Goal: Task Accomplishment & Management: Manage account settings

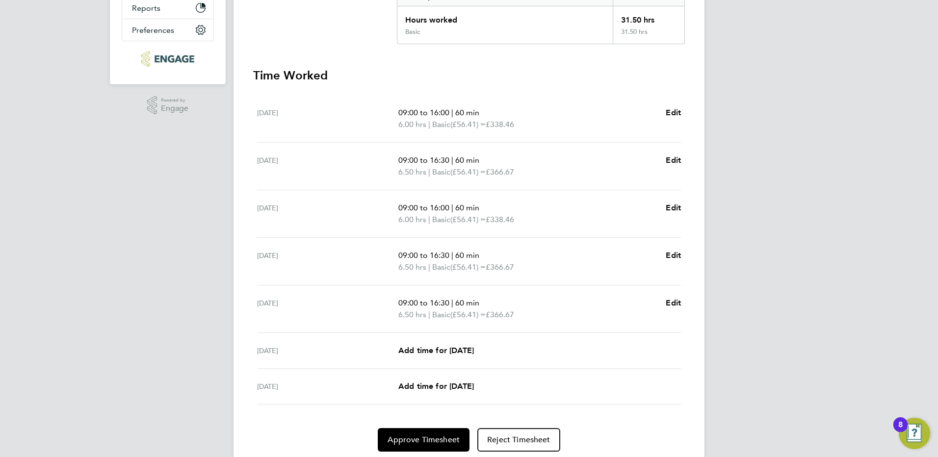
scroll to position [260, 0]
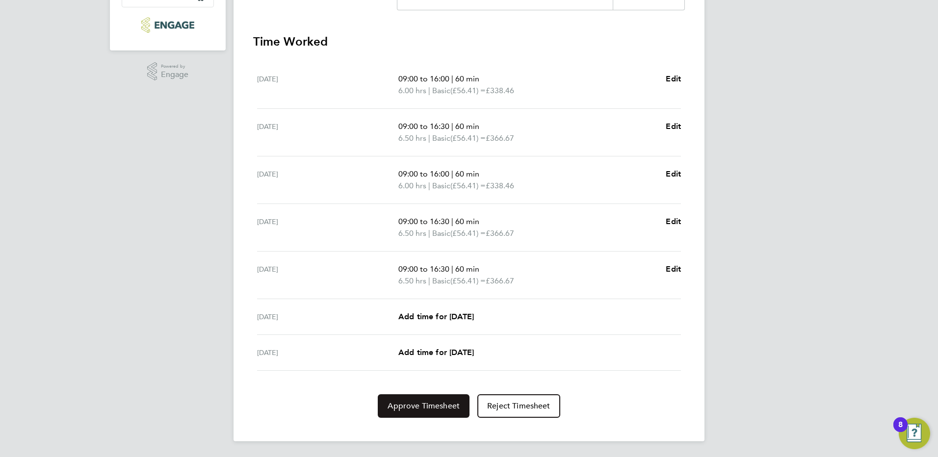
click at [427, 410] on span "Approve Timesheet" at bounding box center [424, 406] width 72 height 10
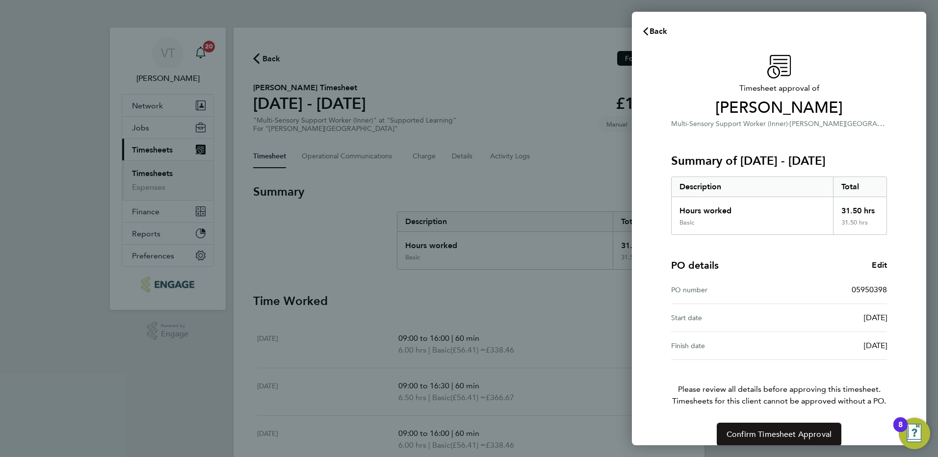
click at [772, 427] on button "Confirm Timesheet Approval" at bounding box center [779, 435] width 125 height 24
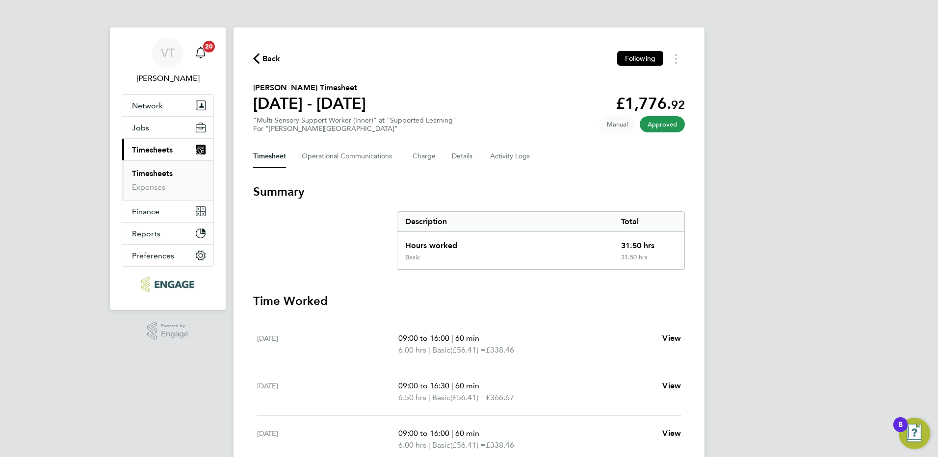
click at [211, 48] on span "20" at bounding box center [209, 47] width 12 height 12
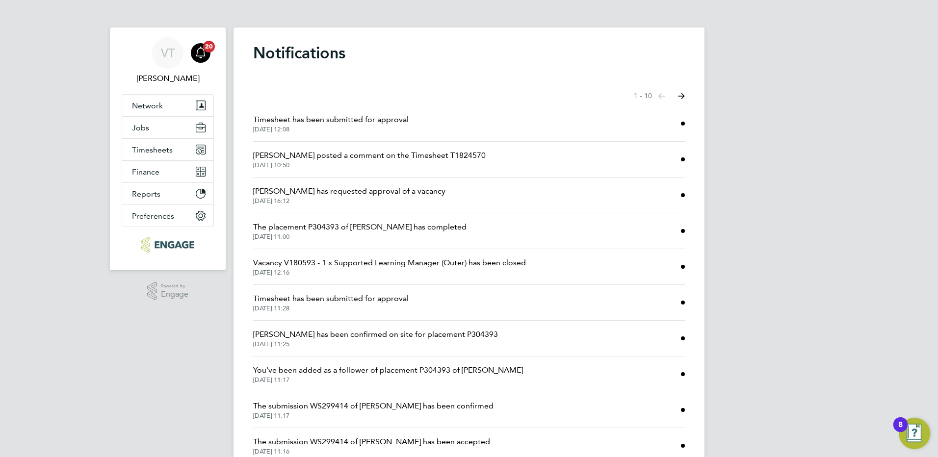
click at [397, 163] on span "26 Sep 2025, 10:50" at bounding box center [369, 165] width 233 height 8
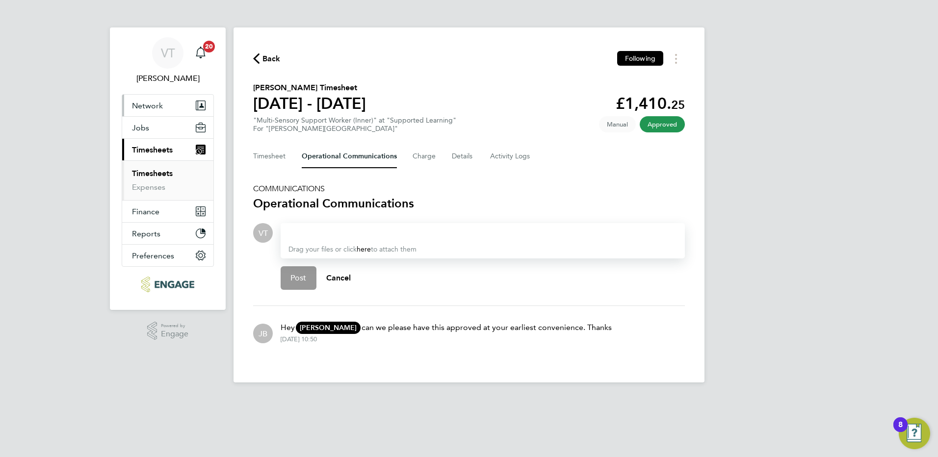
click at [155, 105] on span "Network" at bounding box center [147, 105] width 31 height 9
click at [205, 47] on span "20" at bounding box center [209, 47] width 12 height 12
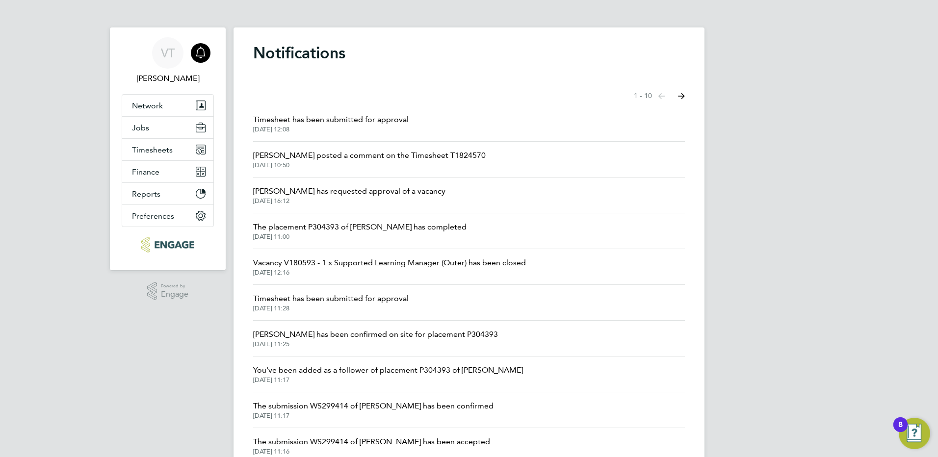
click at [361, 227] on span "The placement P304393 of Linda Pessoa has completed" at bounding box center [359, 227] width 213 height 12
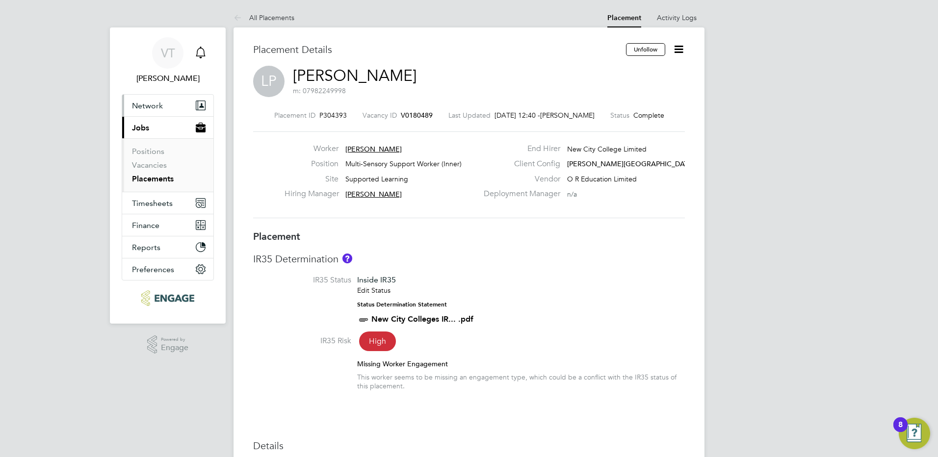
click at [148, 110] on button "Network" at bounding box center [167, 106] width 91 height 22
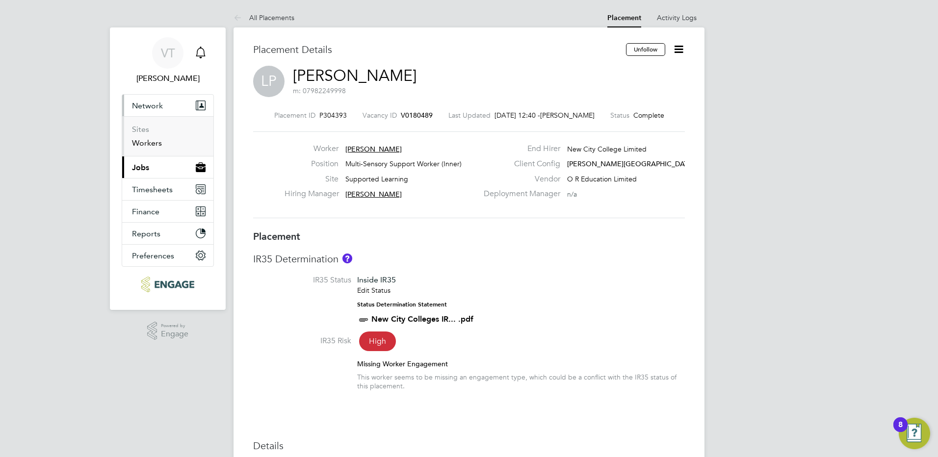
click at [143, 140] on link "Workers" at bounding box center [147, 142] width 30 height 9
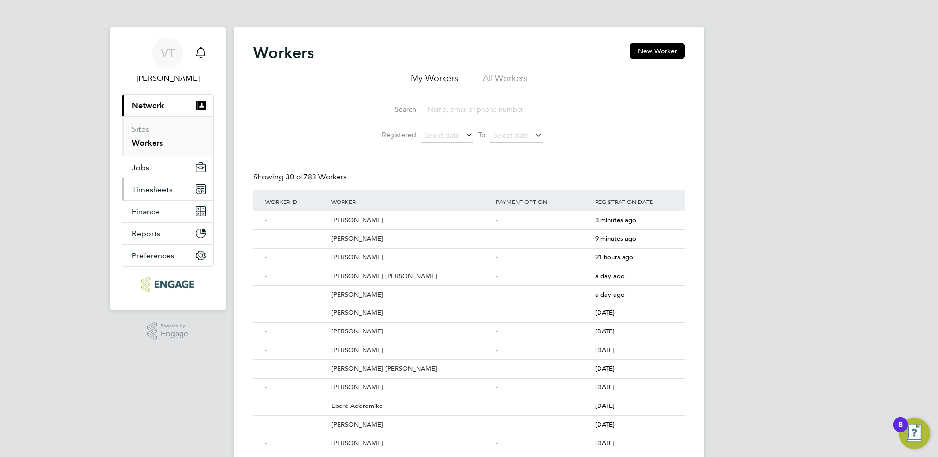
click at [143, 193] on span "Timesheets" at bounding box center [152, 189] width 41 height 9
click at [142, 171] on link "Timesheets" at bounding box center [152, 173] width 41 height 9
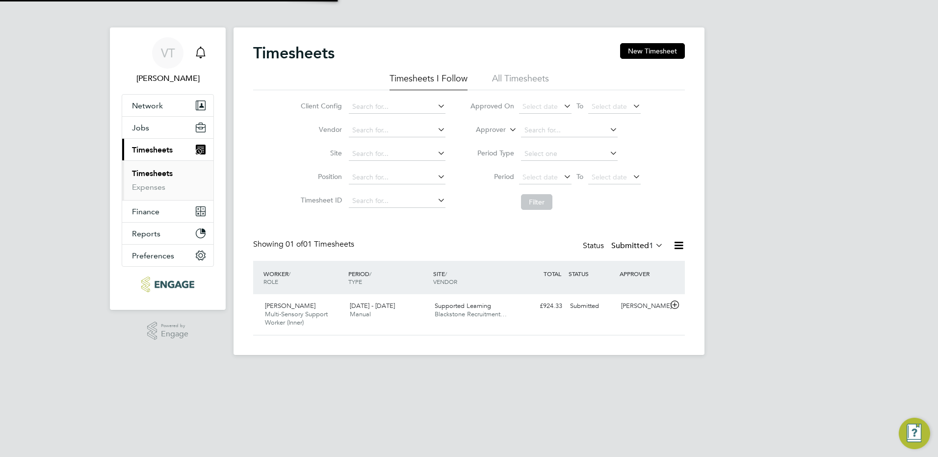
scroll to position [25, 85]
click at [584, 308] on div "Submitted" at bounding box center [591, 306] width 51 height 16
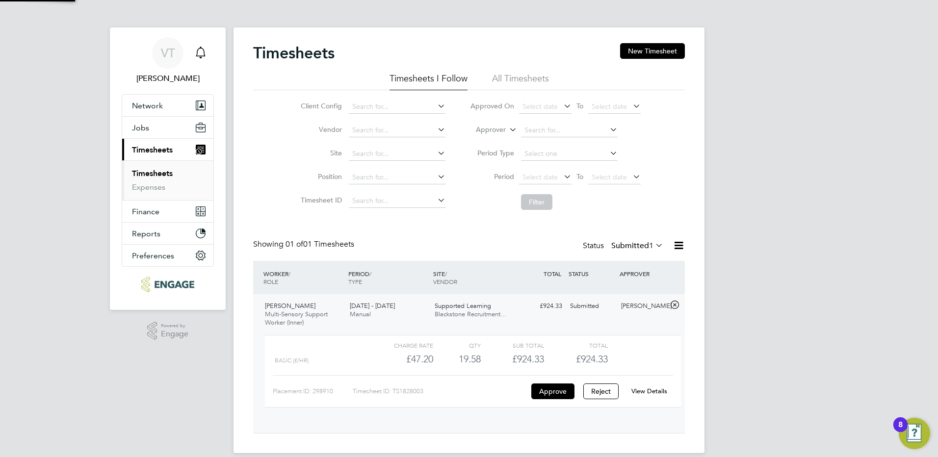
scroll to position [17, 96]
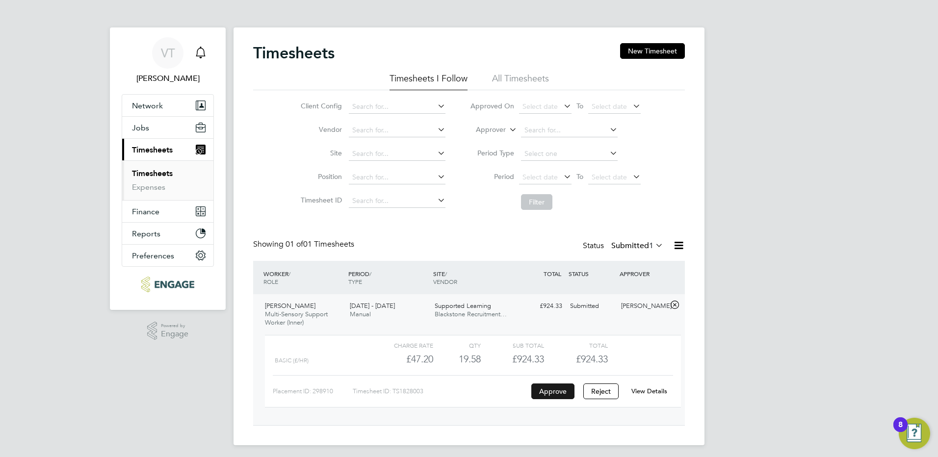
click at [563, 391] on button "Approve" at bounding box center [552, 392] width 43 height 16
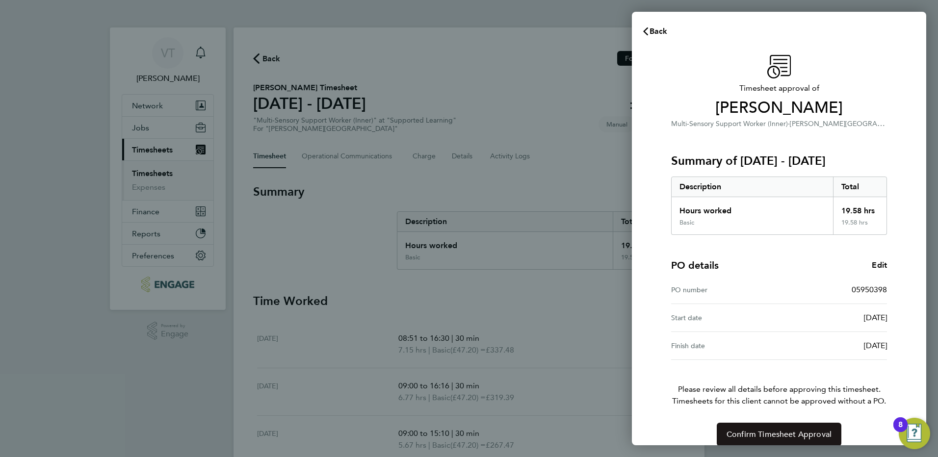
click at [736, 436] on span "Confirm Timesheet Approval" at bounding box center [779, 435] width 105 height 10
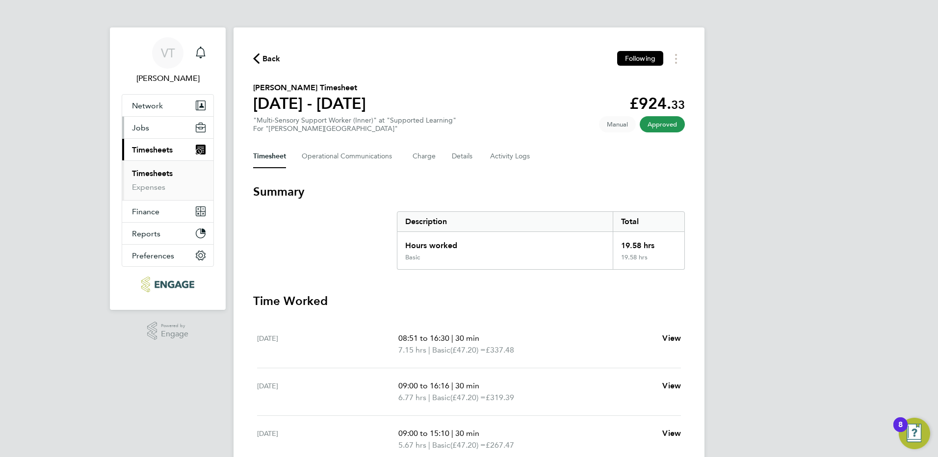
click at [145, 128] on span "Jobs" at bounding box center [140, 127] width 17 height 9
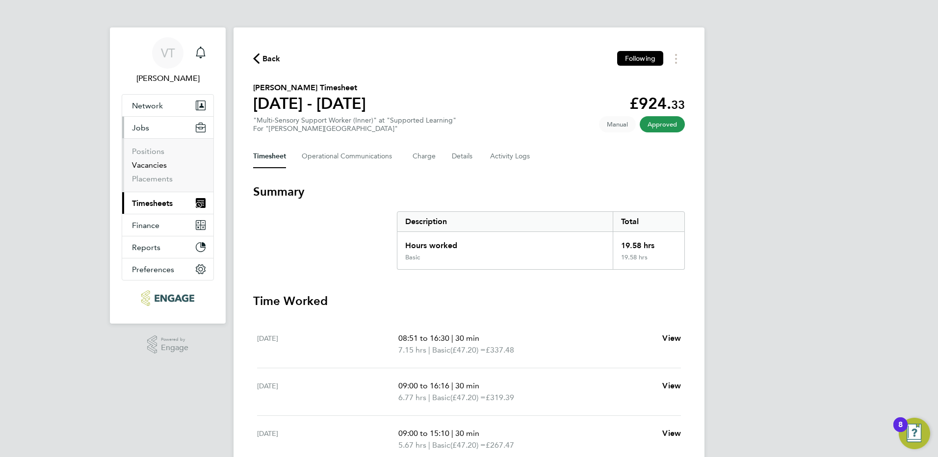
click at [145, 164] on link "Vacancies" at bounding box center [149, 164] width 35 height 9
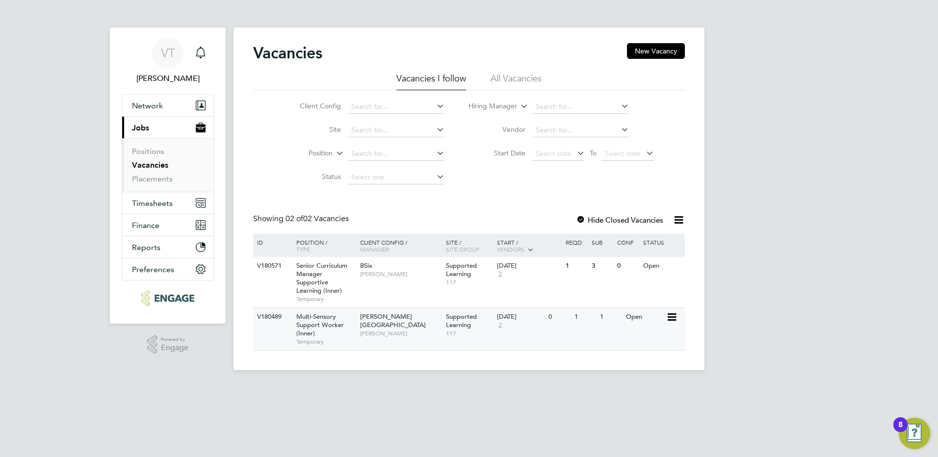
click at [575, 320] on div "1" at bounding box center [585, 317] width 26 height 18
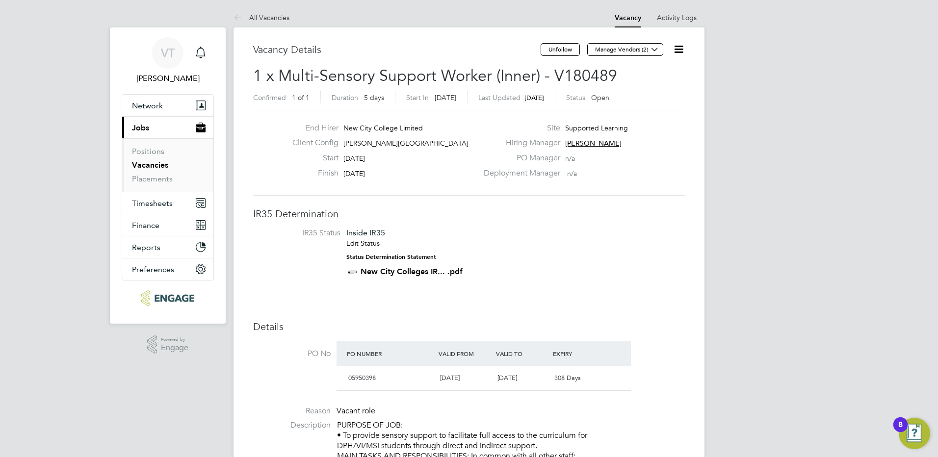
click at [149, 163] on link "Vacancies" at bounding box center [150, 164] width 36 height 9
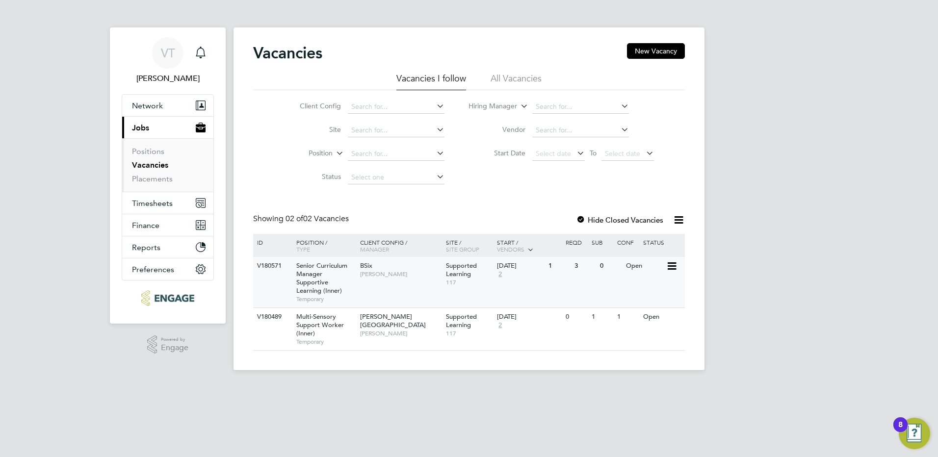
click at [323, 271] on div "Senior Curriculum Manager Supportive Learning (Inner) Temporary" at bounding box center [323, 282] width 69 height 51
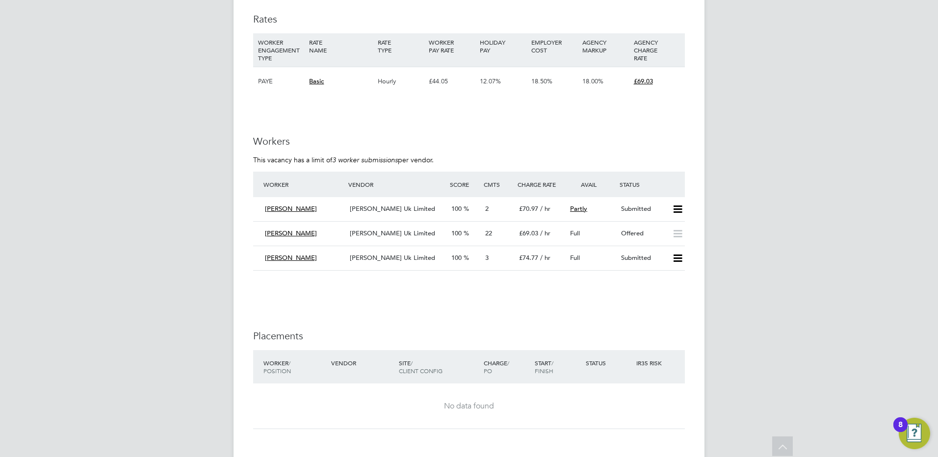
scroll to position [1330, 0]
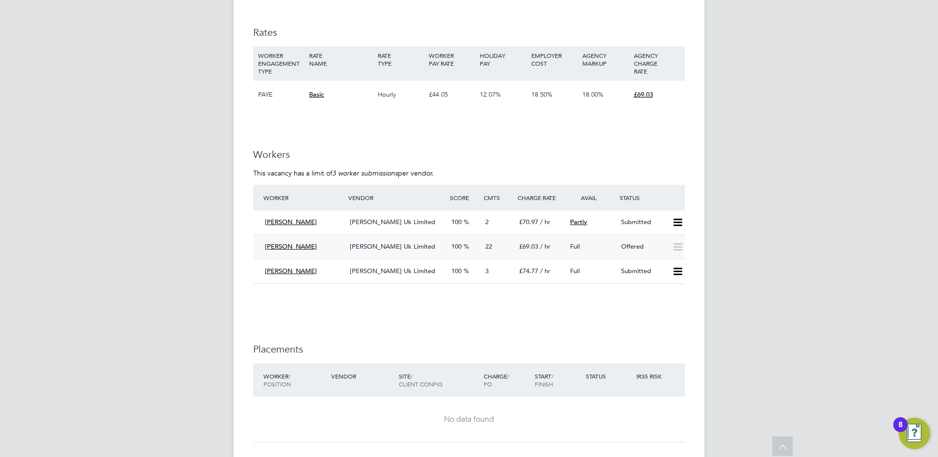
click at [577, 242] on span "Full" at bounding box center [575, 246] width 10 height 8
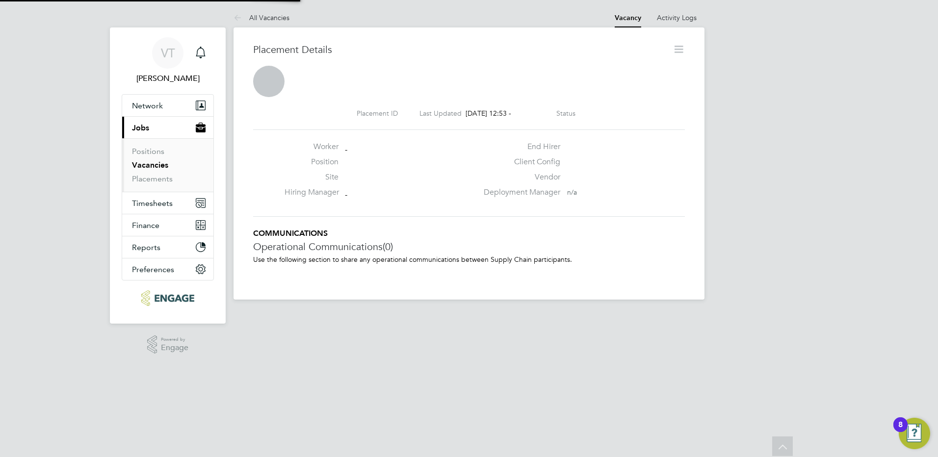
scroll to position [9, 149]
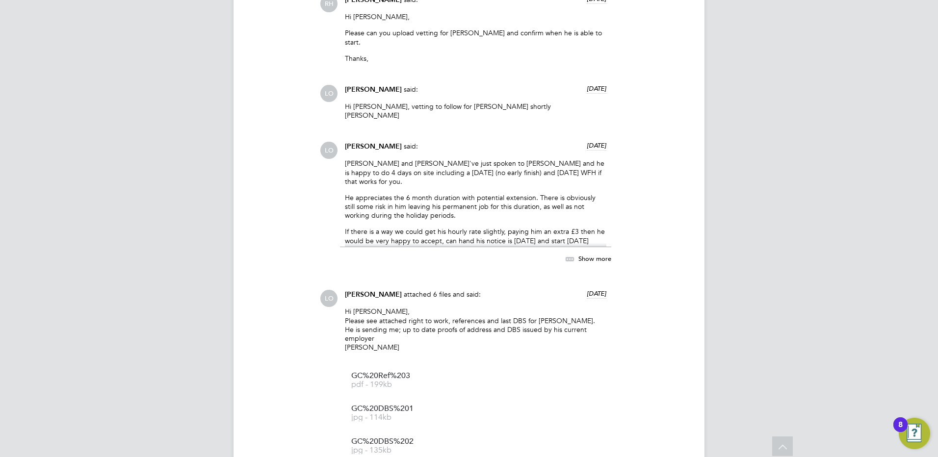
click at [570, 253] on icon at bounding box center [570, 259] width 12 height 12
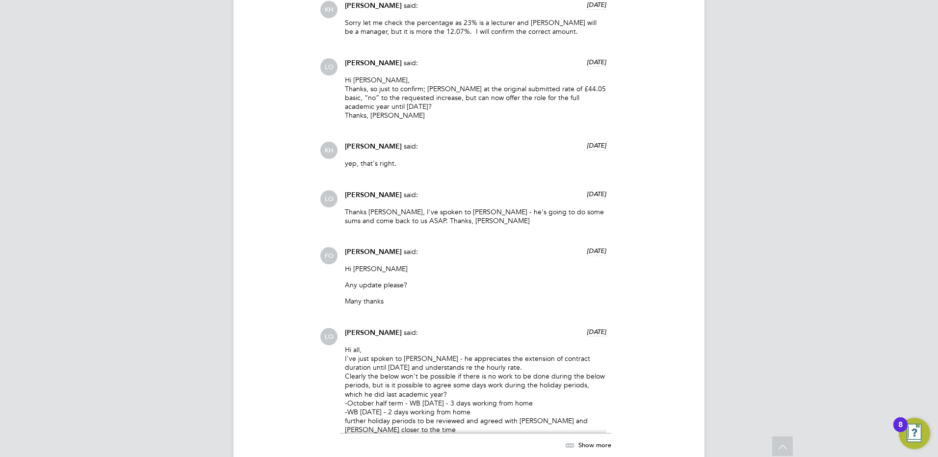
scroll to position [2454, 0]
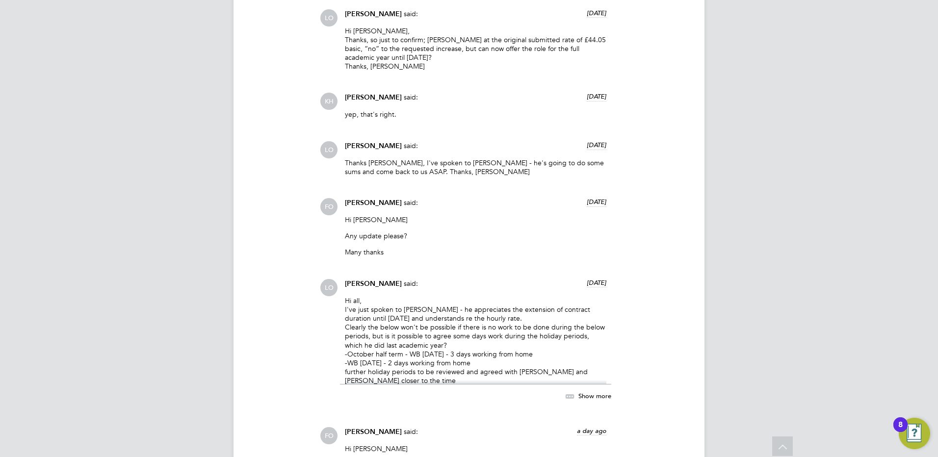
click at [570, 391] on icon at bounding box center [570, 397] width 12 height 12
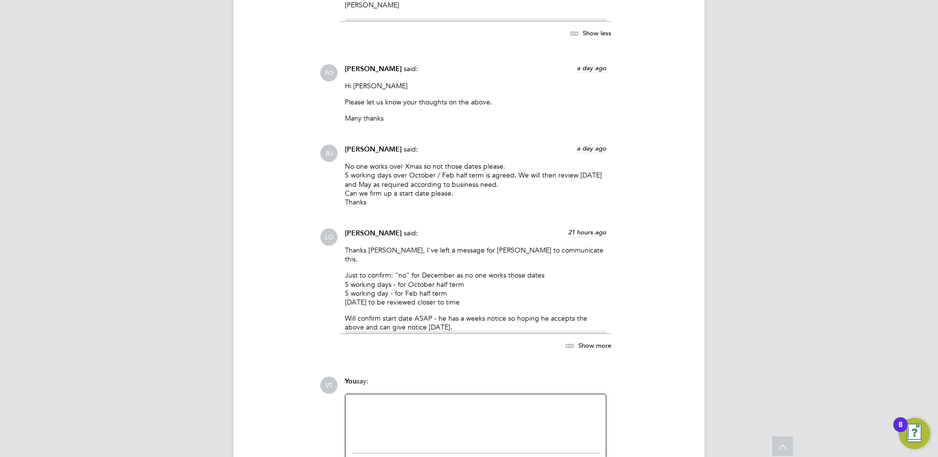
scroll to position [2846, 0]
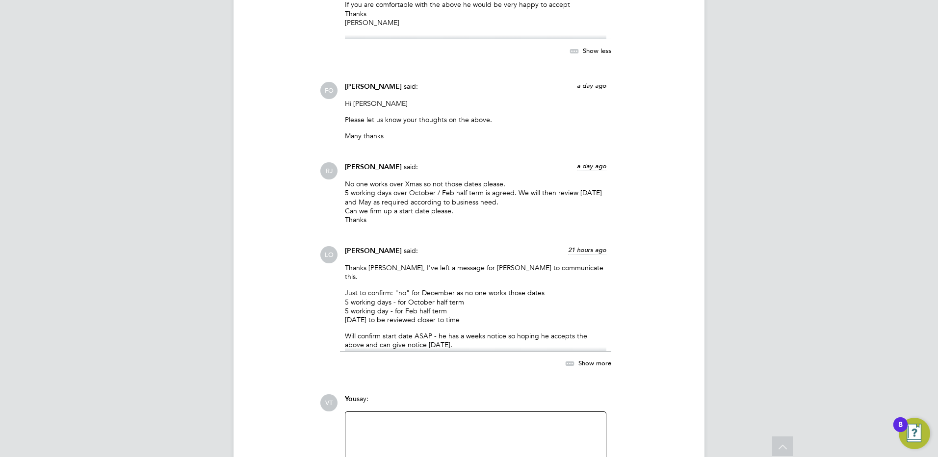
click at [568, 358] on icon at bounding box center [570, 364] width 12 height 12
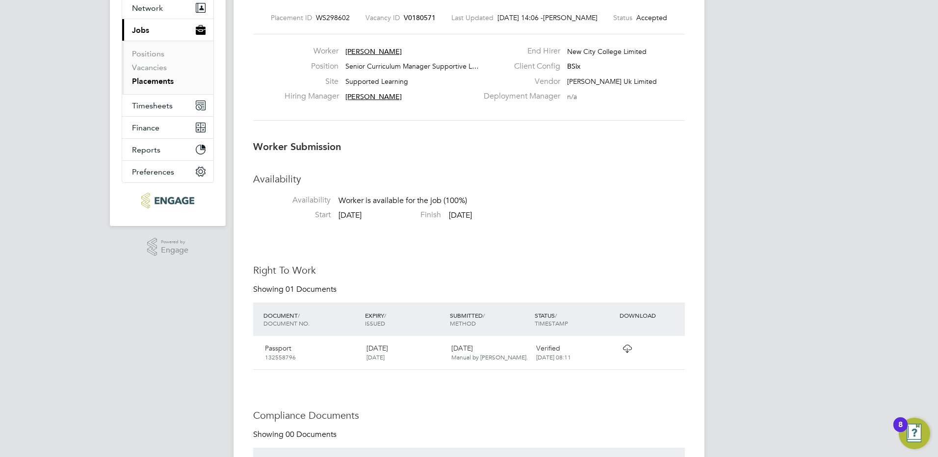
scroll to position [98, 0]
click at [150, 66] on link "Vacancies" at bounding box center [149, 66] width 35 height 9
